Goal: Information Seeking & Learning: Learn about a topic

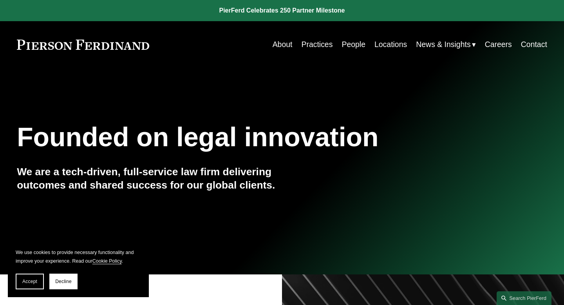
click at [500, 47] on link "Careers" at bounding box center [498, 44] width 27 height 15
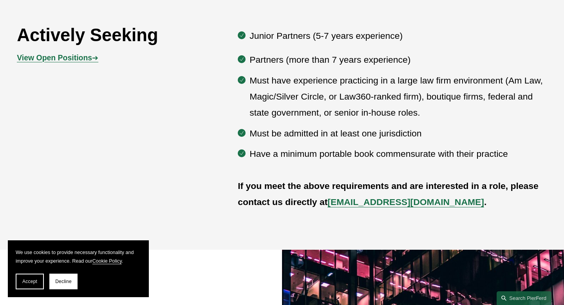
scroll to position [436, 0]
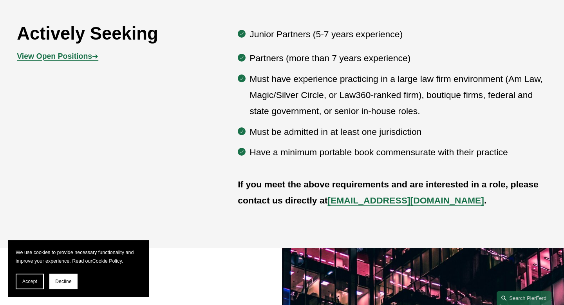
click at [78, 60] on p "View Open Positions ➔" at bounding box center [83, 56] width 132 height 14
click at [73, 57] on strong "View Open Positions" at bounding box center [54, 56] width 75 height 9
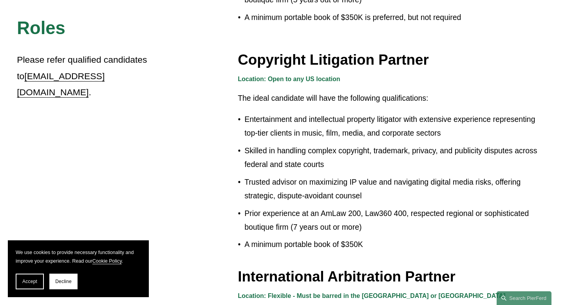
scroll to position [752, 0]
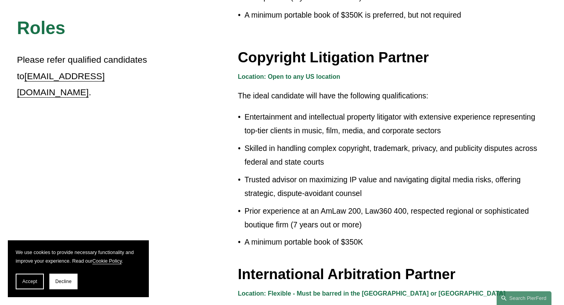
click at [279, 110] on p "Entertainment and intellectual property litigator with extensive experience rep…" at bounding box center [395, 123] width 303 height 27
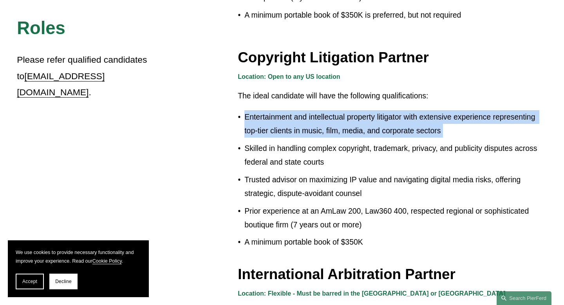
click at [279, 110] on p "Entertainment and intellectual property litigator with extensive experience rep…" at bounding box center [395, 123] width 303 height 27
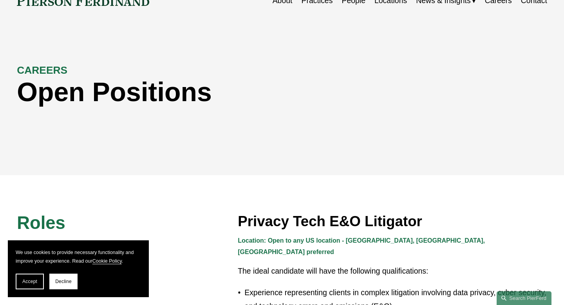
scroll to position [27, 0]
